Goal: Task Accomplishment & Management: Use online tool/utility

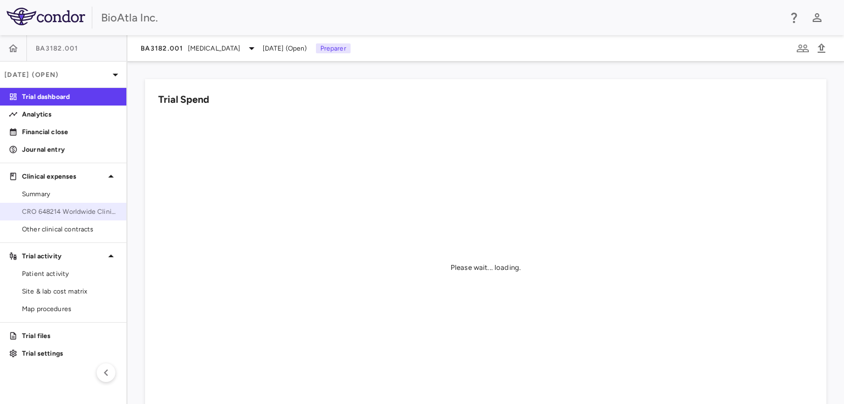
click at [57, 215] on span "CRO 648214 Worldwide Clinical Trials Holdings, Inc." at bounding box center [70, 211] width 96 height 10
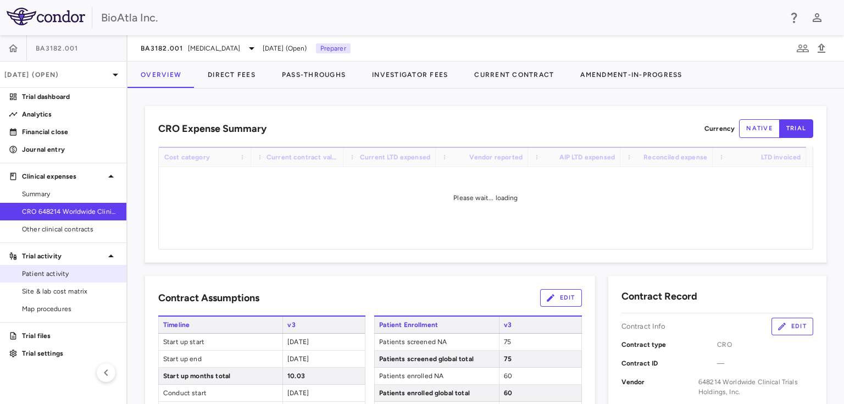
click at [62, 269] on span "Patient activity" at bounding box center [70, 274] width 96 height 10
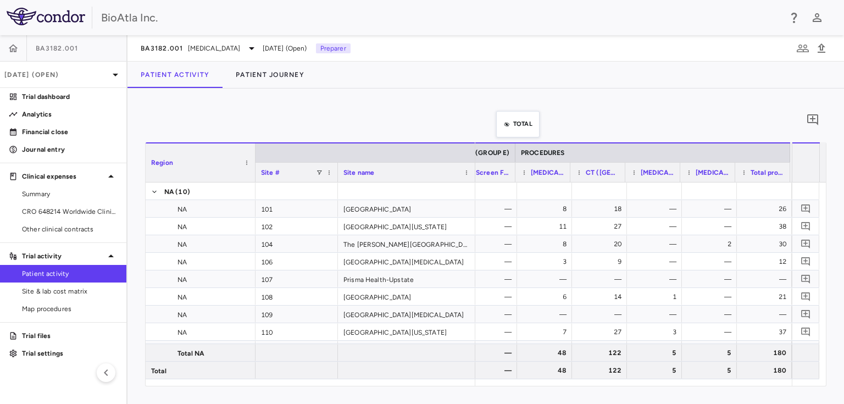
scroll to position [0, 13412]
drag, startPoint x: 500, startPoint y: 152, endPoint x: 503, endPoint y: 97, distance: 55.0
drag, startPoint x: 790, startPoint y: 175, endPoint x: 796, endPoint y: 174, distance: 6.1
click at [796, 174] on div "Region Site # Site name PROCEDURES GROUP E (GROUP E)" at bounding box center [486, 162] width 680 height 40
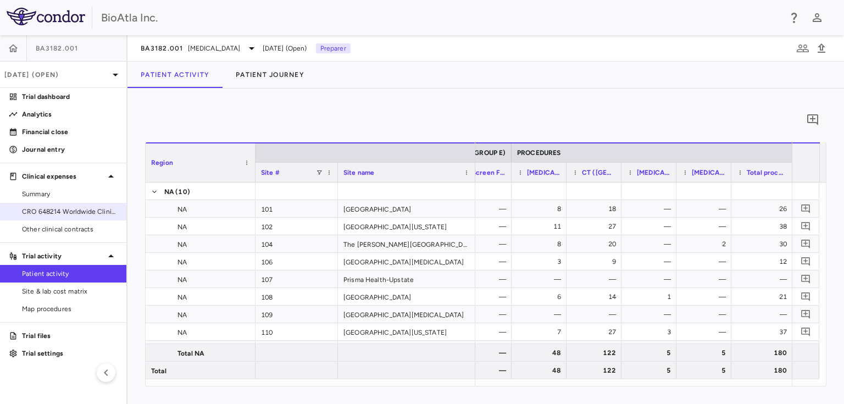
drag, startPoint x: 75, startPoint y: 211, endPoint x: 77, endPoint y: 205, distance: 6.1
click at [75, 211] on span "CRO 648214 Worldwide Clinical Trials Holdings, Inc." at bounding box center [70, 211] width 96 height 10
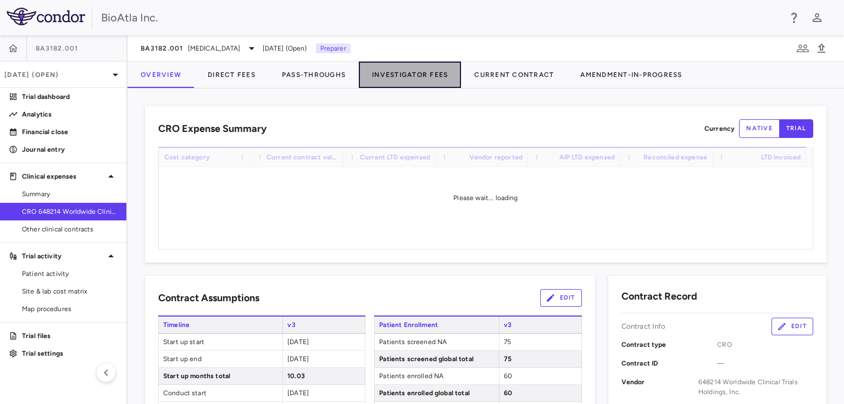
click at [392, 77] on button "Investigator Fees" at bounding box center [410, 75] width 102 height 26
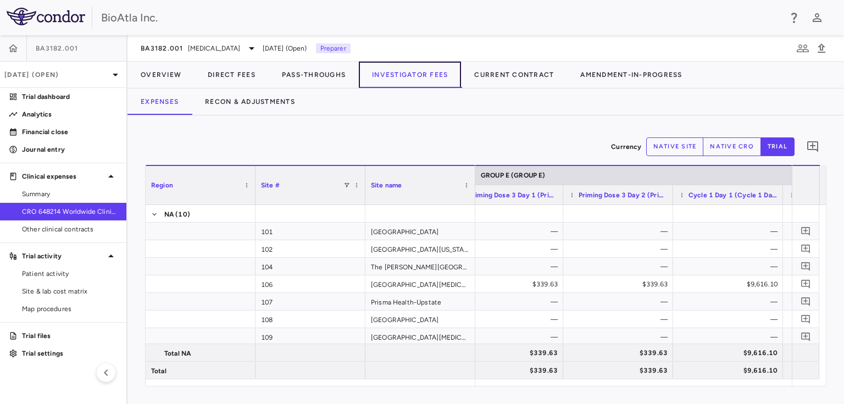
scroll to position [0, 27539]
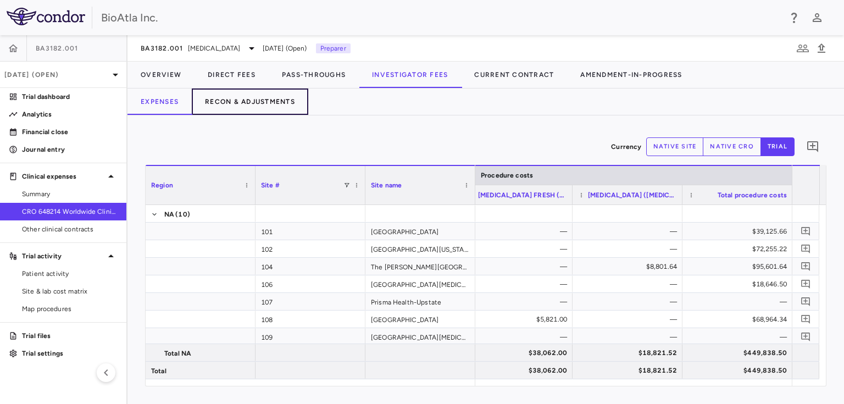
click at [273, 99] on button "Recon & Adjustments" at bounding box center [250, 101] width 116 height 26
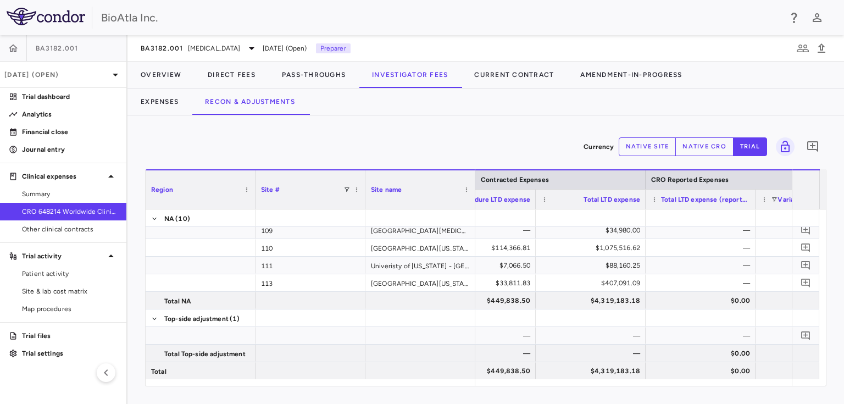
drag, startPoint x: 644, startPoint y: 378, endPoint x: 580, endPoint y: 382, distance: 63.8
click at [580, 382] on div "Region Site # Site name CRO Reported Expenses Reconciliation" at bounding box center [486, 277] width 680 height 216
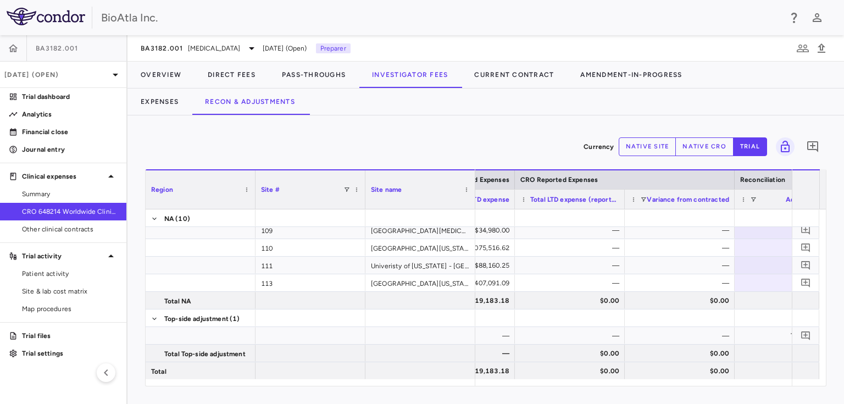
click at [692, 142] on button "native cro" at bounding box center [704, 146] width 58 height 19
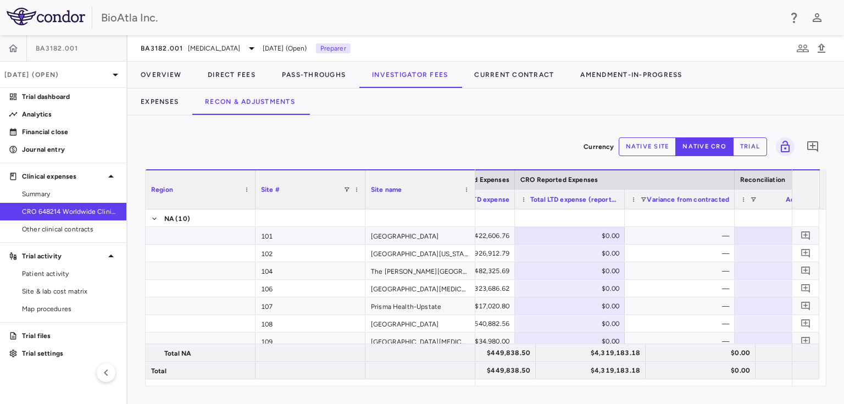
click at [584, 231] on div "$0.00" at bounding box center [571, 236] width 94 height 18
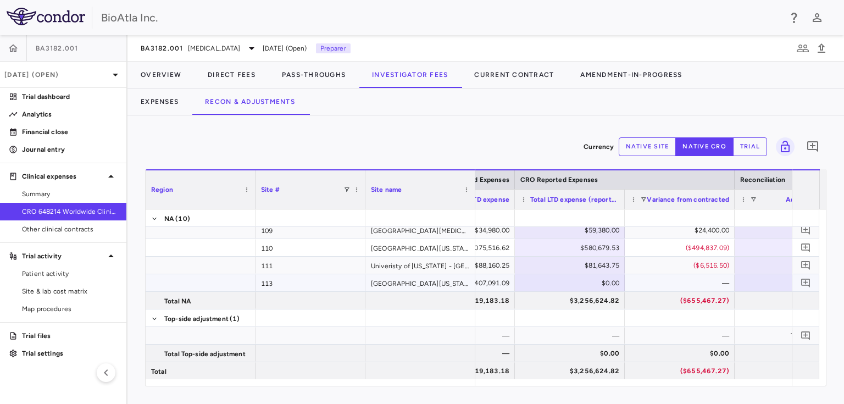
click at [583, 285] on div "$0.00" at bounding box center [571, 283] width 94 height 18
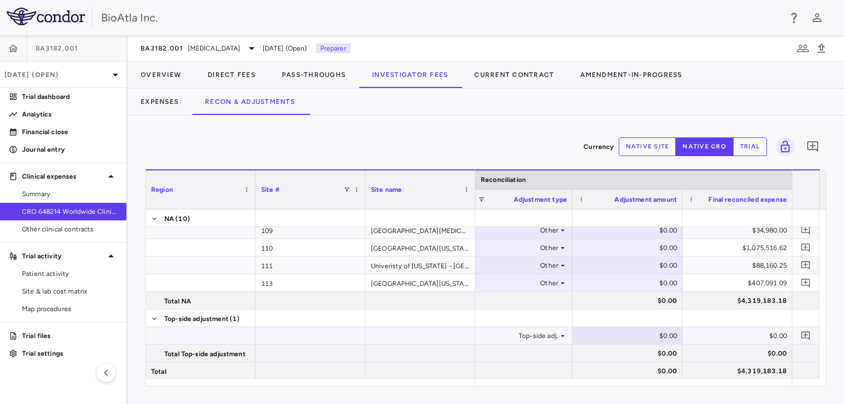
click at [627, 332] on div "$0.00" at bounding box center [629, 336] width 94 height 18
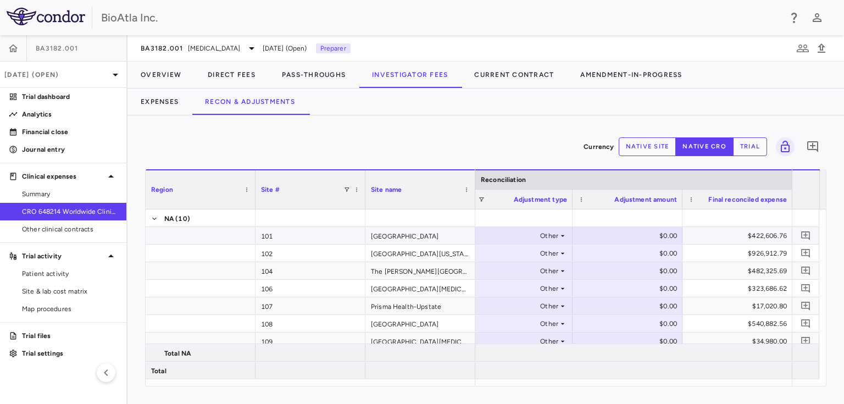
click at [632, 233] on div "$0.00" at bounding box center [629, 236] width 94 height 18
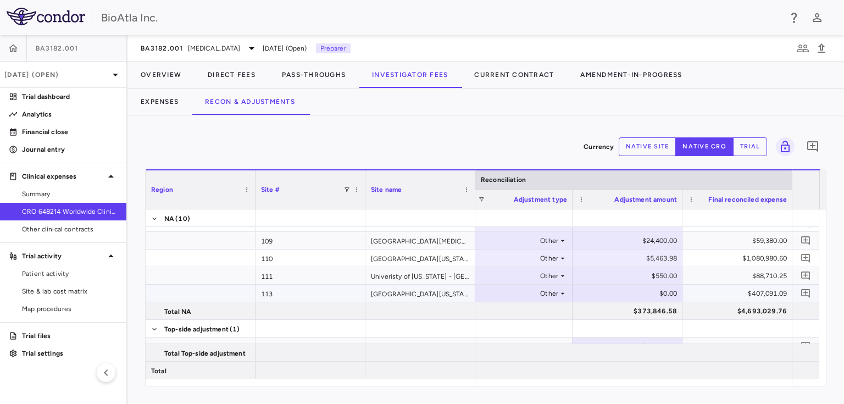
click at [638, 292] on div "$0.00" at bounding box center [629, 293] width 94 height 18
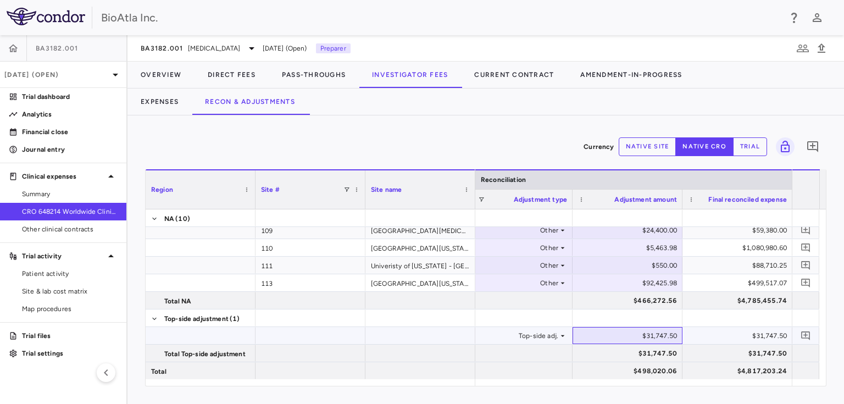
click at [651, 332] on div "$31,747.50" at bounding box center [629, 336] width 94 height 18
drag, startPoint x: 633, startPoint y: 332, endPoint x: 664, endPoint y: 336, distance: 31.5
click at [664, 336] on input "*******" at bounding box center [635, 336] width 92 height 18
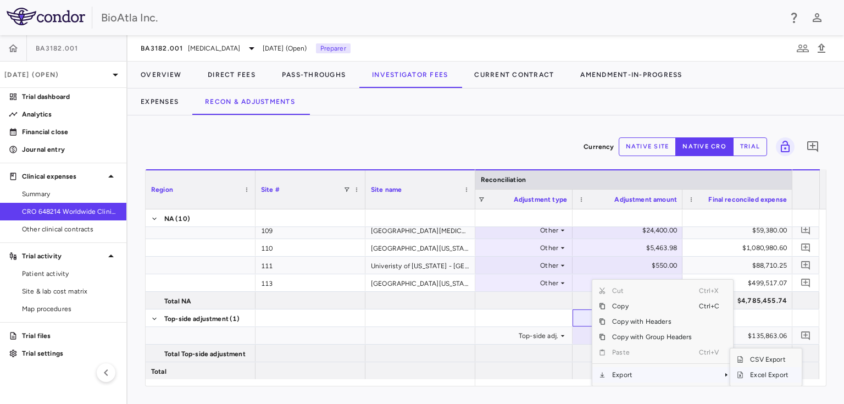
click at [762, 373] on span "Excel Export" at bounding box center [769, 374] width 52 height 15
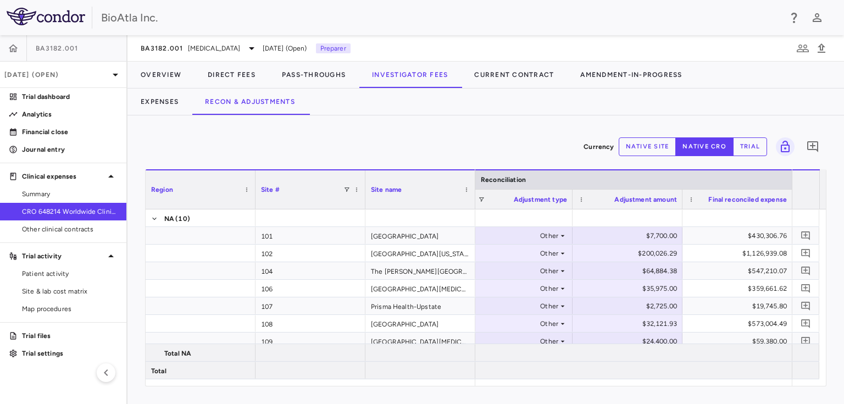
scroll to position [111, 0]
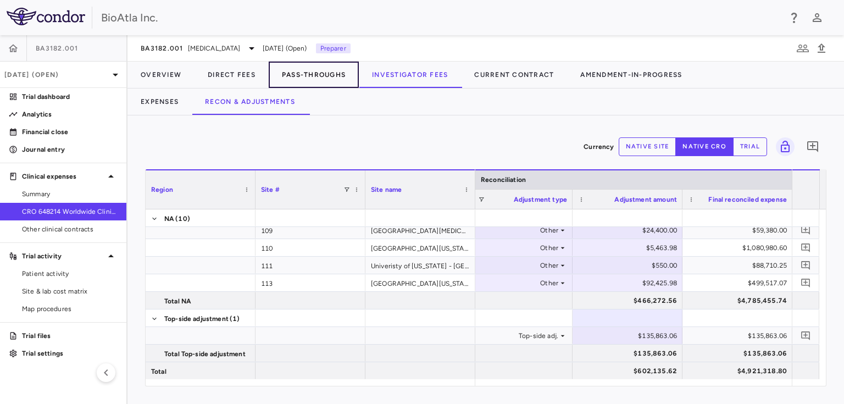
click at [320, 70] on button "Pass-Throughs" at bounding box center [314, 75] width 90 height 26
